Goal: Task Accomplishment & Management: Use online tool/utility

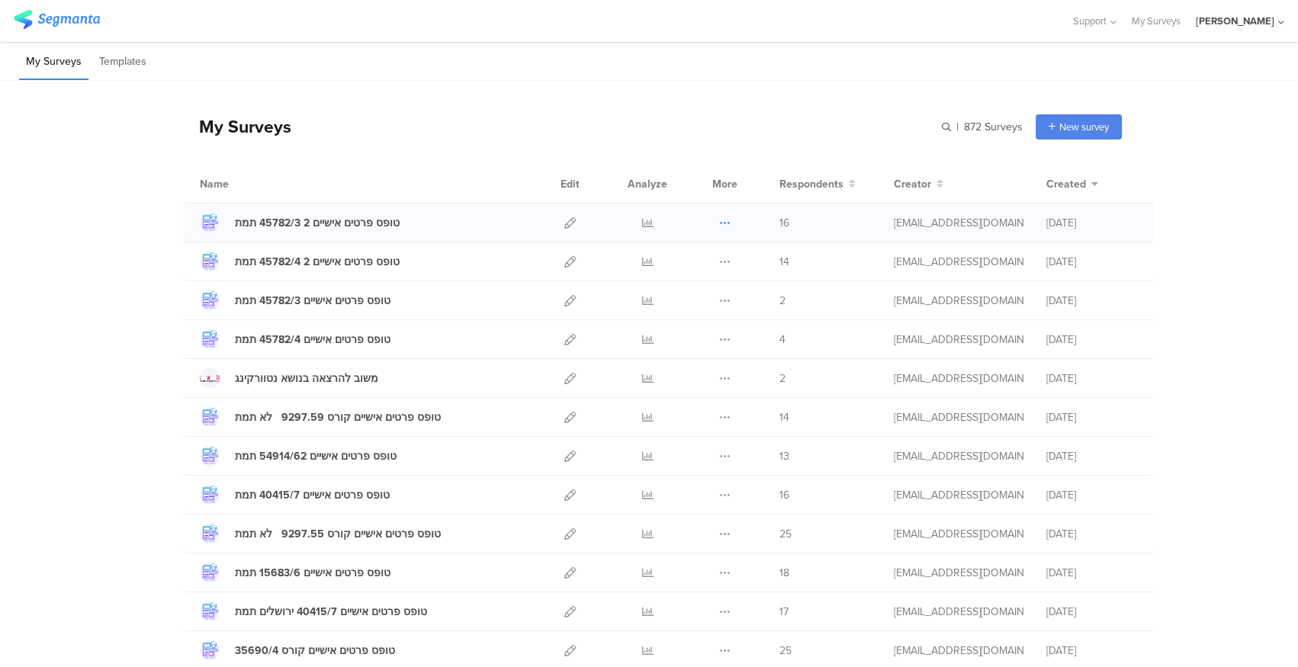
click at [724, 220] on icon at bounding box center [724, 222] width 11 height 11
click at [719, 219] on icon at bounding box center [724, 222] width 11 height 11
click at [697, 259] on button "Duplicate" at bounding box center [695, 261] width 84 height 27
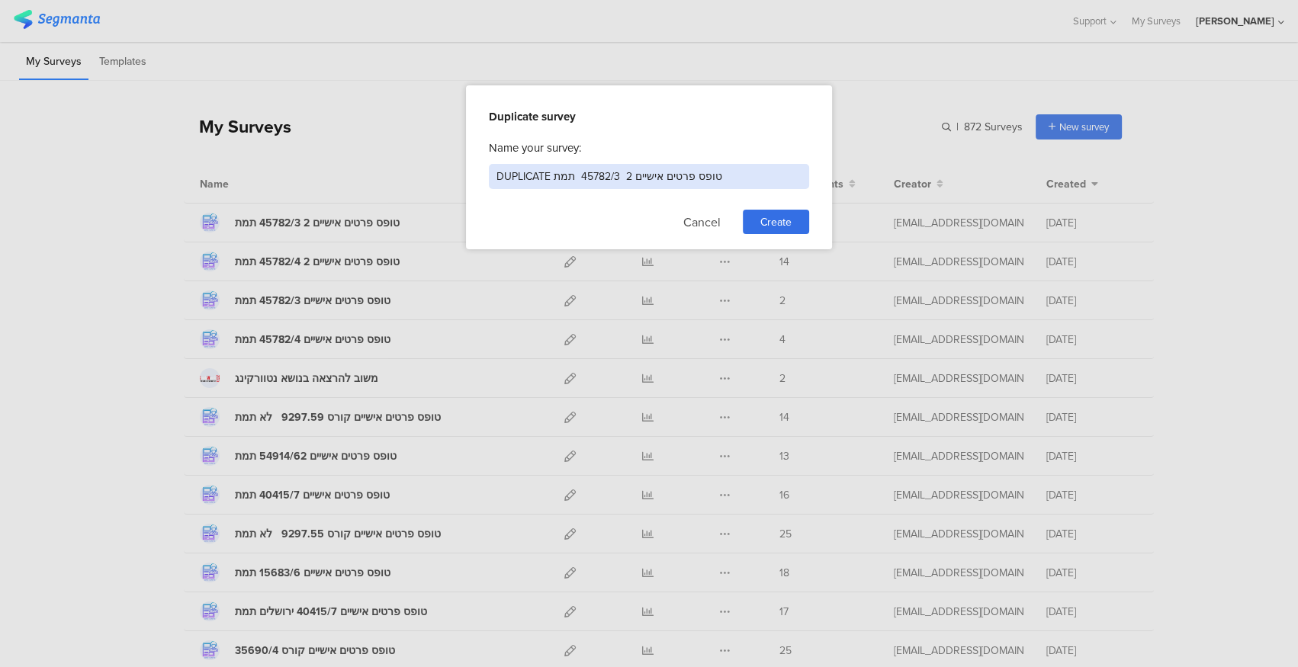
drag, startPoint x: 550, startPoint y: 173, endPoint x: 493, endPoint y: 175, distance: 56.5
click at [493, 175] on input "DUPLICATE טופס פרטים אישיים 2 45782/3 תמת" at bounding box center [649, 176] width 320 height 25
drag, startPoint x: 525, startPoint y: 175, endPoint x: 565, endPoint y: 170, distance: 40.0
click at [565, 170] on input "טופס פרטים אישיים 2 45782/3 תמת" at bounding box center [649, 176] width 320 height 25
drag, startPoint x: 569, startPoint y: 176, endPoint x: 617, endPoint y: 167, distance: 48.9
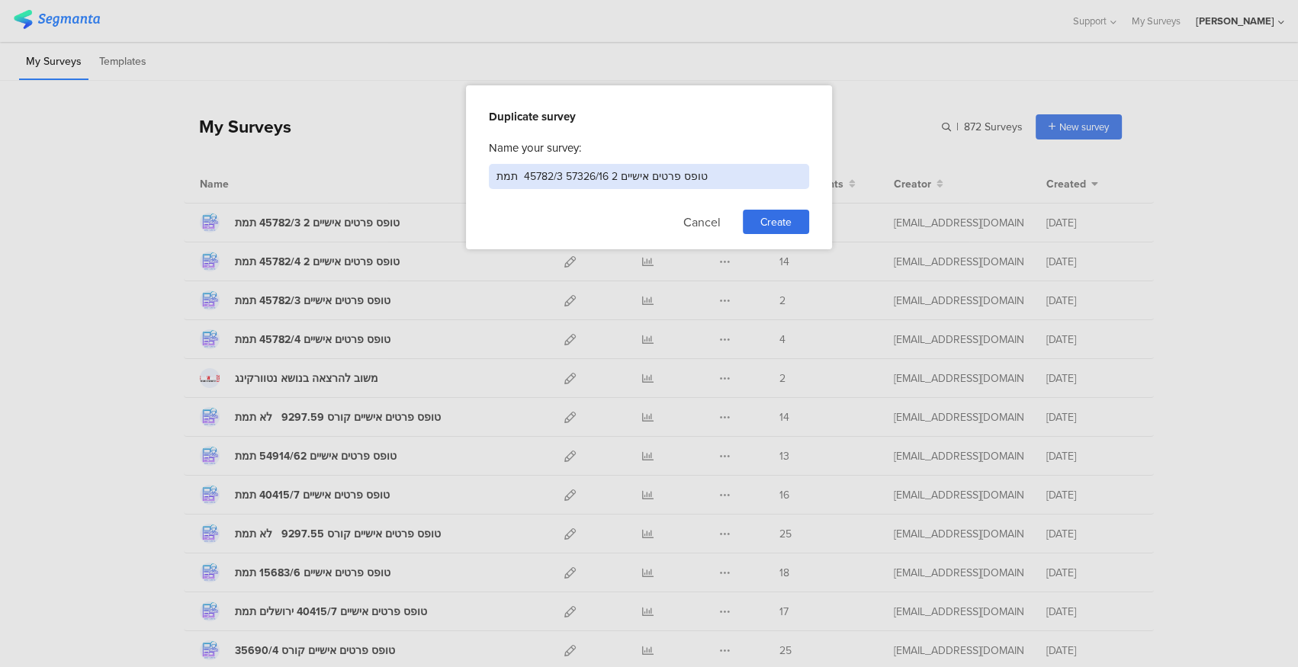
click at [617, 167] on input "טופס פרטים אישיים 2 57326/16 45782/3 תמת" at bounding box center [649, 176] width 320 height 25
click at [612, 169] on input "טופס פרטים אישיים 2 57326/16 45782/3 תמת" at bounding box center [649, 176] width 320 height 25
drag, startPoint x: 618, startPoint y: 176, endPoint x: 609, endPoint y: 176, distance: 9.9
click at [609, 176] on input "טופס פרטים אישיים 2 57326/16 45782/3 תמת" at bounding box center [649, 176] width 320 height 25
click at [569, 176] on input "טופס פרטים אישיים 2 45782/3 תמת" at bounding box center [649, 176] width 320 height 25
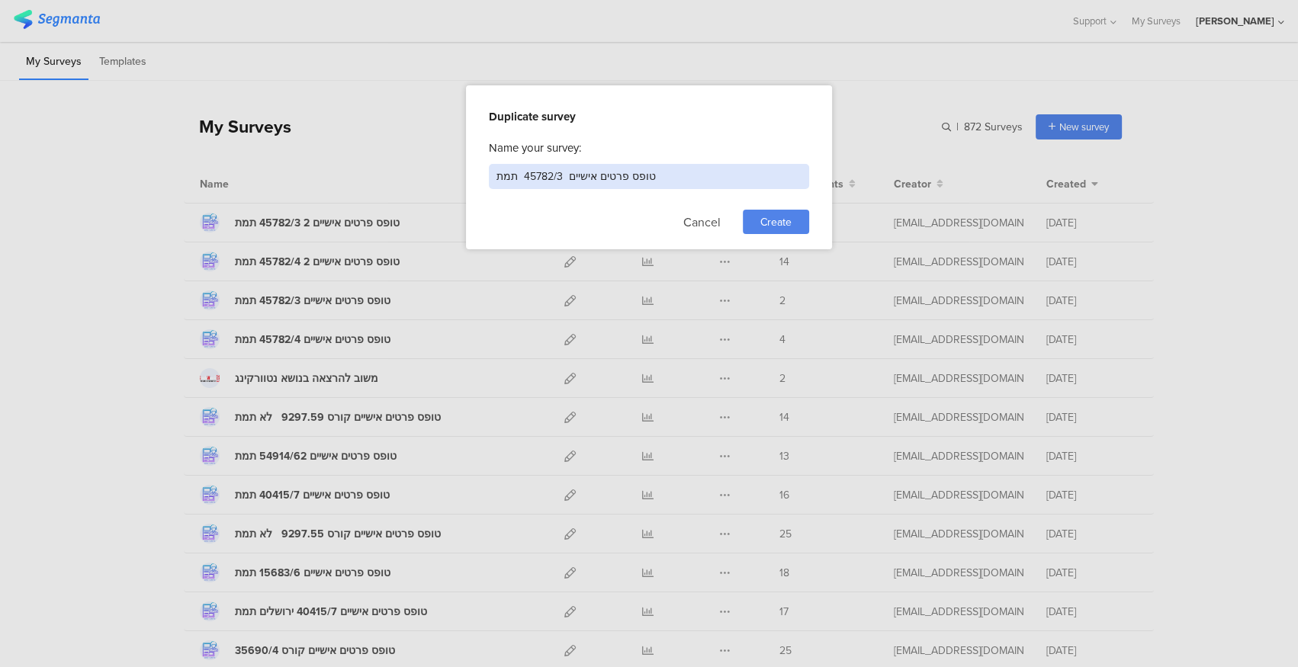
type input "טופס פרטים אישיים 45782/3 תמת"
click at [769, 229] on div "Create" at bounding box center [776, 222] width 66 height 24
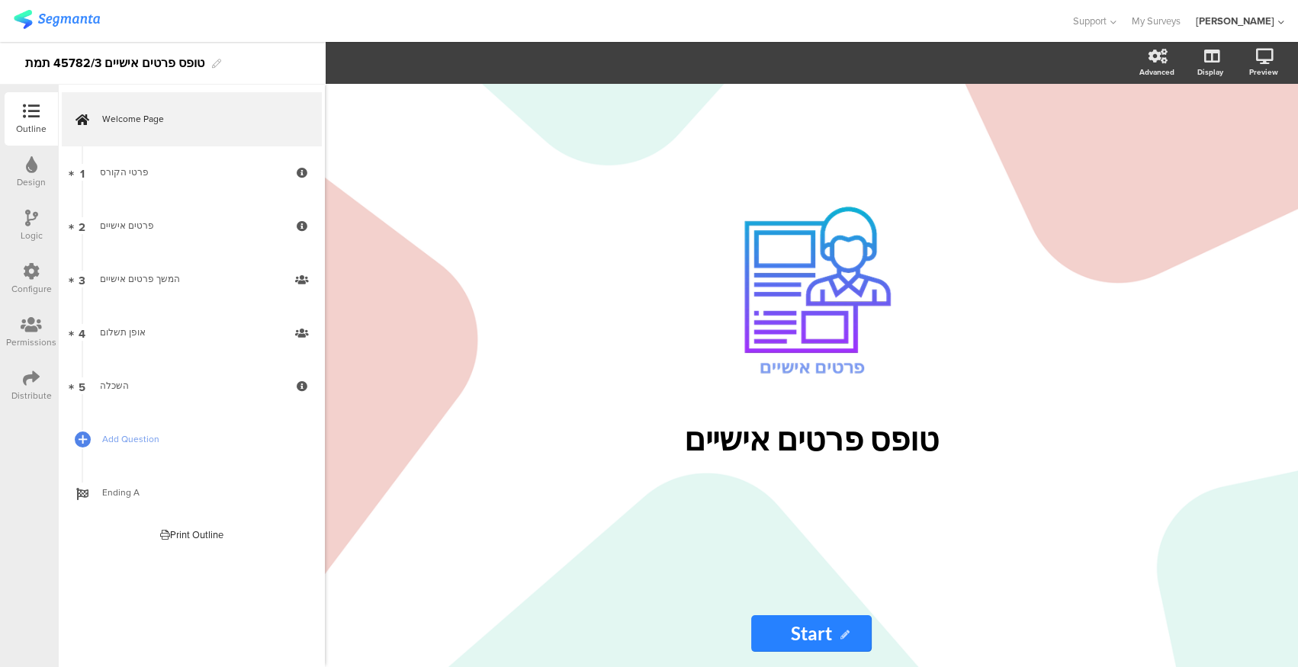
click at [127, 67] on div "טופס פרטים אישיים 45782/3 תמת" at bounding box center [114, 63] width 179 height 24
drag, startPoint x: 52, startPoint y: 63, endPoint x: 98, endPoint y: 65, distance: 46.6
click at [98, 65] on div "טופס פרטים אישיים 45782/3 תמת" at bounding box center [114, 63] width 179 height 24
click at [152, 561] on div "Welcome Page 1 פרטי הקורס 2 פרטים אישיים 3 המשך פרטים אישיים 4 אופן תשלום" at bounding box center [191, 376] width 267 height 583
click at [31, 383] on icon at bounding box center [31, 378] width 17 height 17
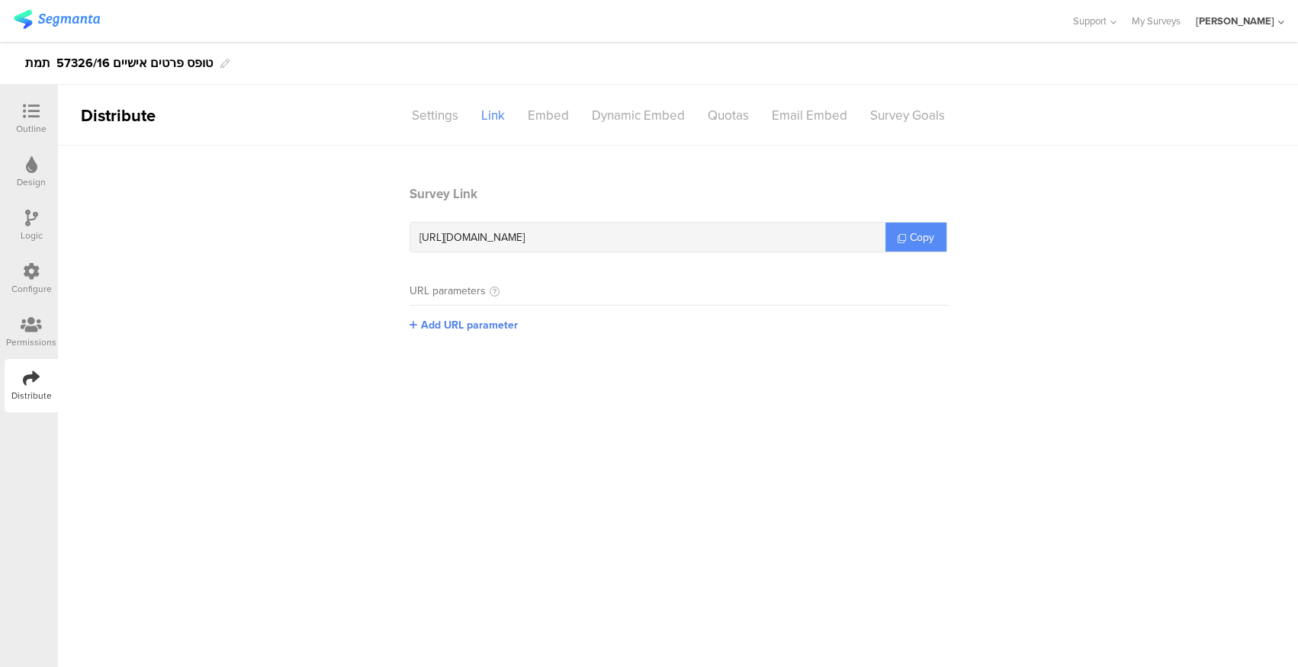
click at [921, 231] on span "Copy" at bounding box center [922, 238] width 24 height 16
